Goal: Find specific page/section: Find specific page/section

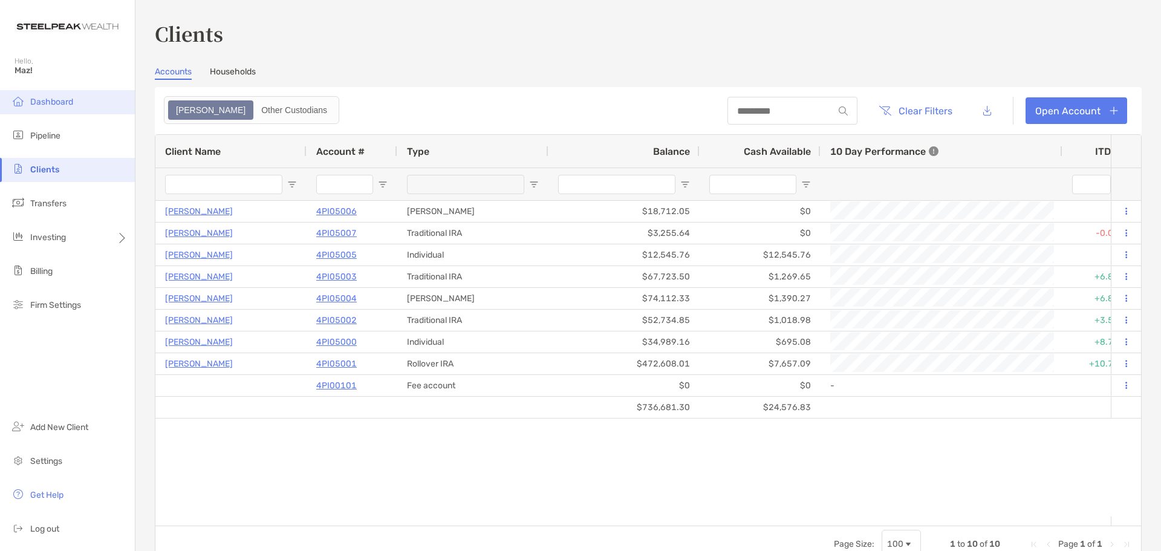
click at [47, 94] on li "Dashboard" at bounding box center [67, 102] width 135 height 24
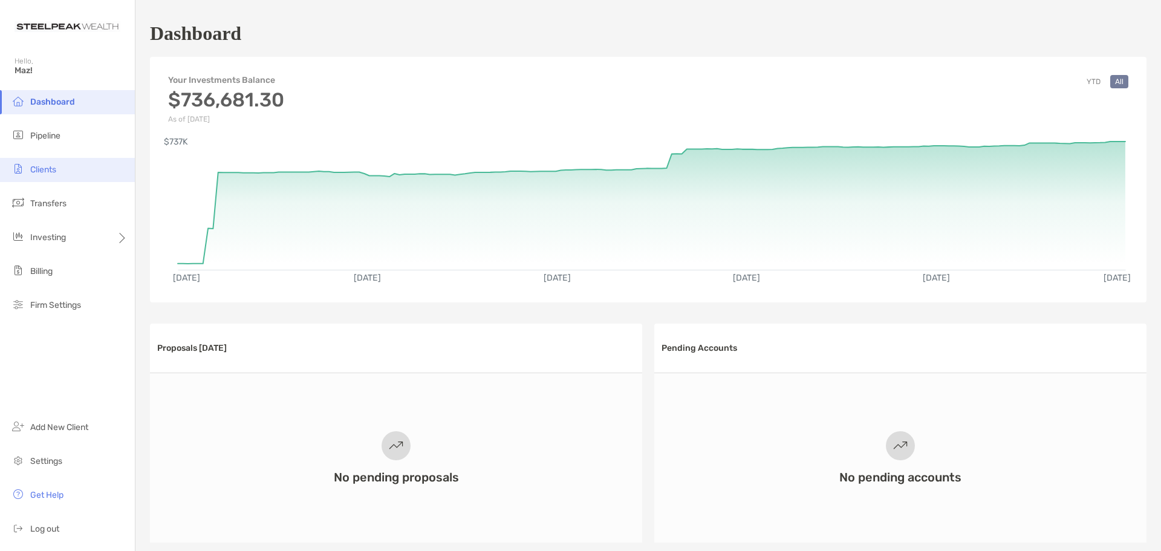
click at [50, 164] on li "Clients" at bounding box center [67, 170] width 135 height 24
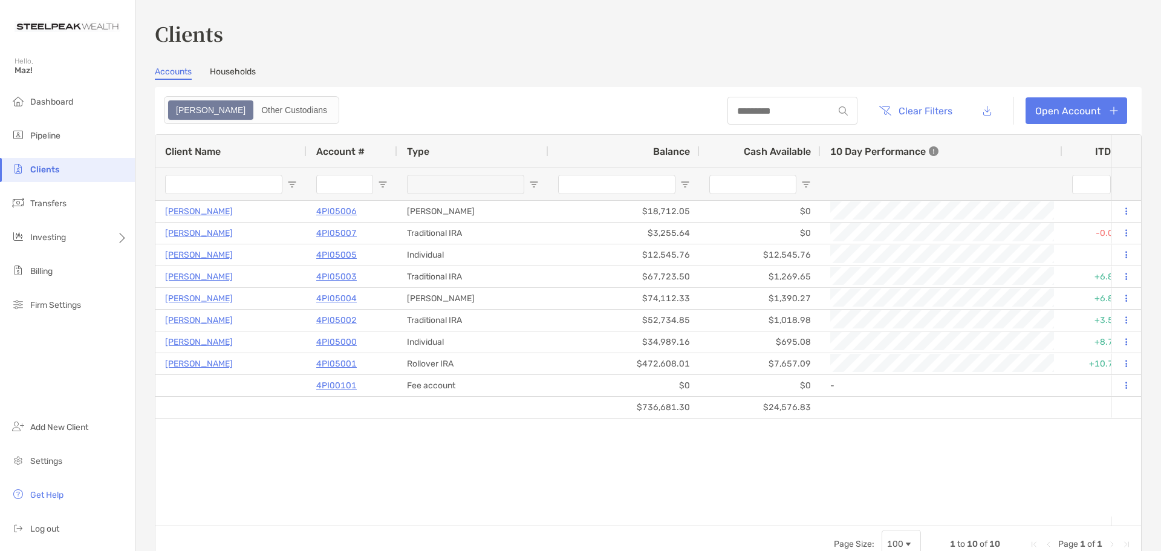
click at [26, 70] on span "Maz!" at bounding box center [71, 70] width 113 height 10
click at [50, 103] on span "Dashboard" at bounding box center [51, 102] width 43 height 10
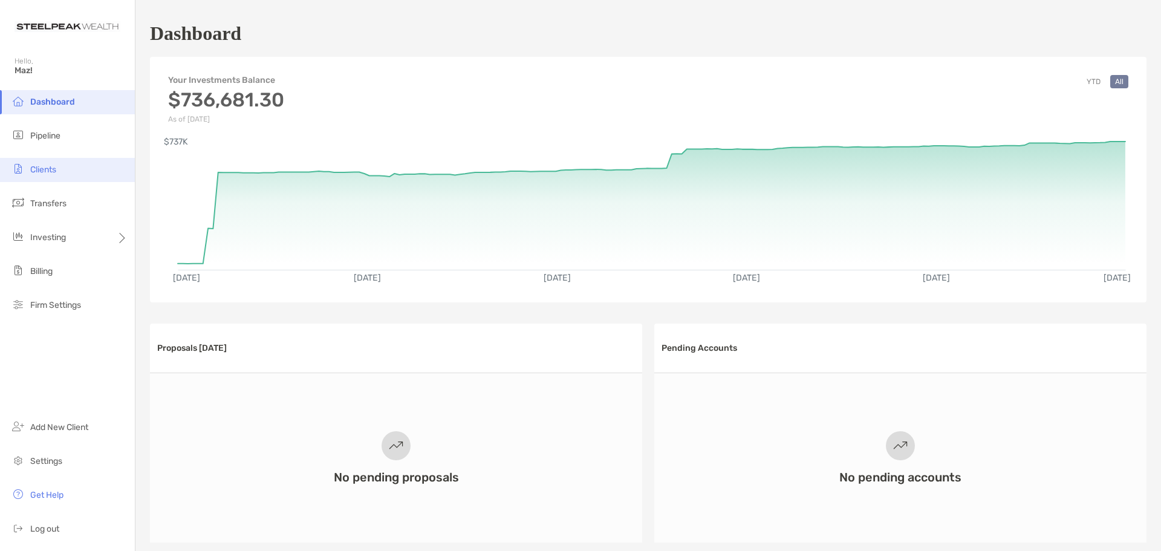
click at [35, 175] on li "Clients" at bounding box center [67, 170] width 135 height 24
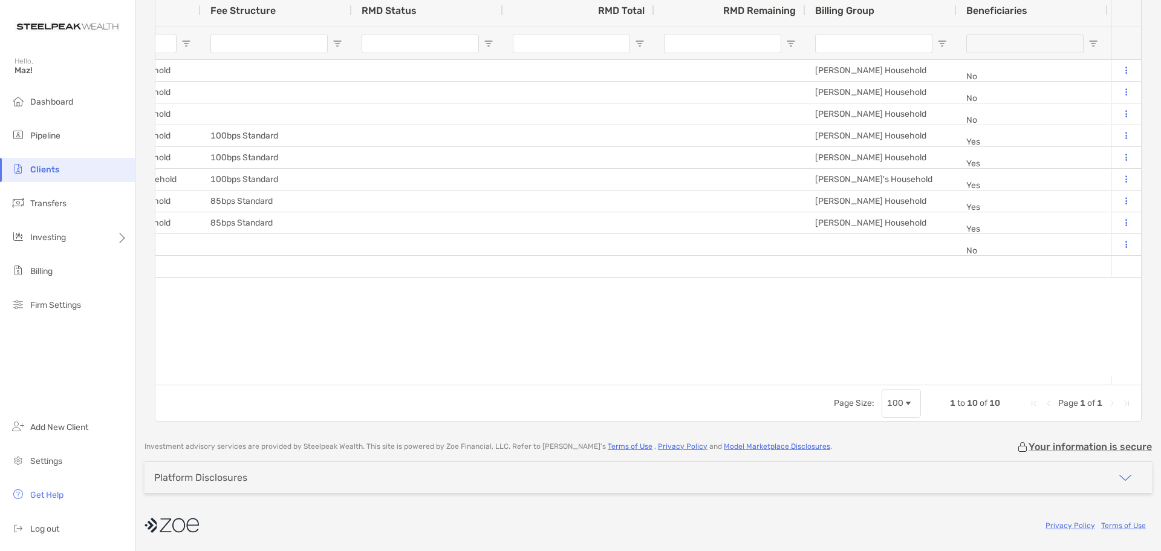
scroll to position [0, 563]
